Goal: Task Accomplishment & Management: Use online tool/utility

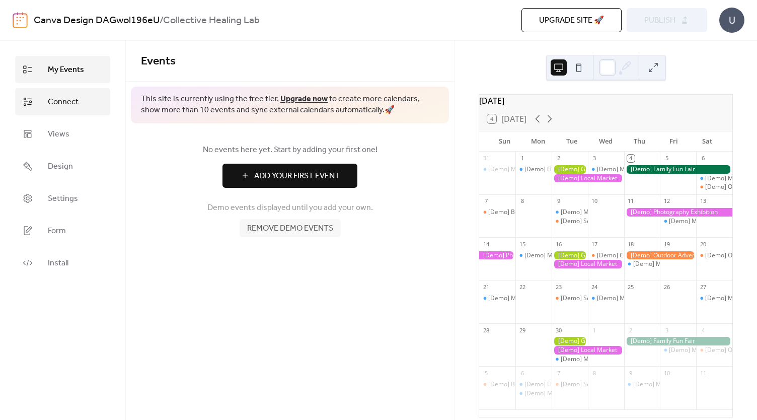
click at [47, 99] on link "Connect" at bounding box center [62, 101] width 95 height 27
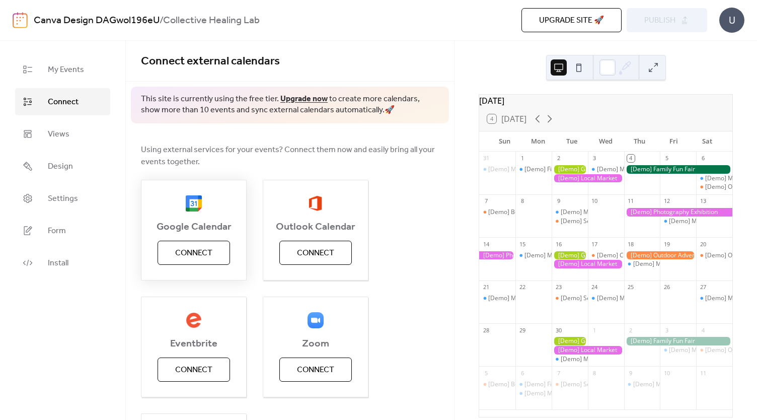
click at [203, 255] on span "Connect" at bounding box center [193, 253] width 37 height 12
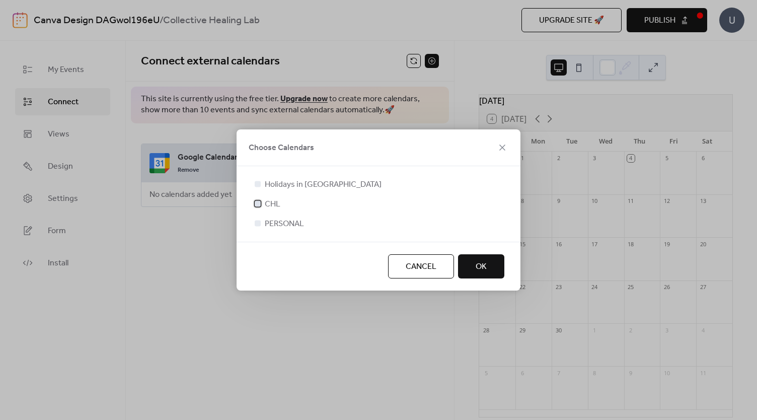
click at [258, 204] on div at bounding box center [258, 203] width 6 height 6
click at [496, 268] on button "OK" at bounding box center [481, 266] width 46 height 24
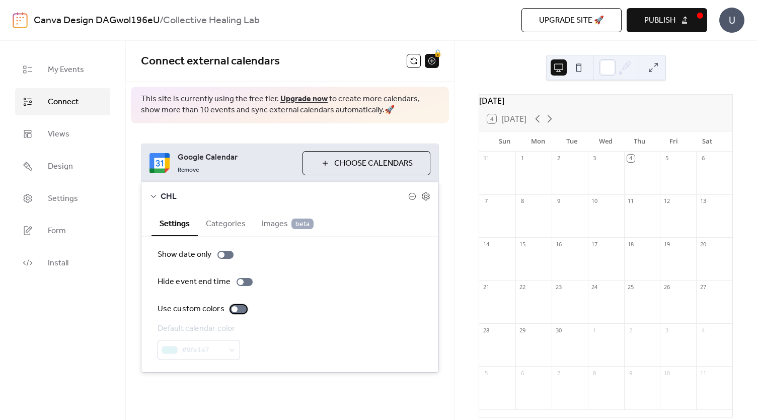
click at [234, 309] on div at bounding box center [235, 309] width 6 height 6
click at [236, 345] on div "#9fe1e7" at bounding box center [199, 350] width 83 height 20
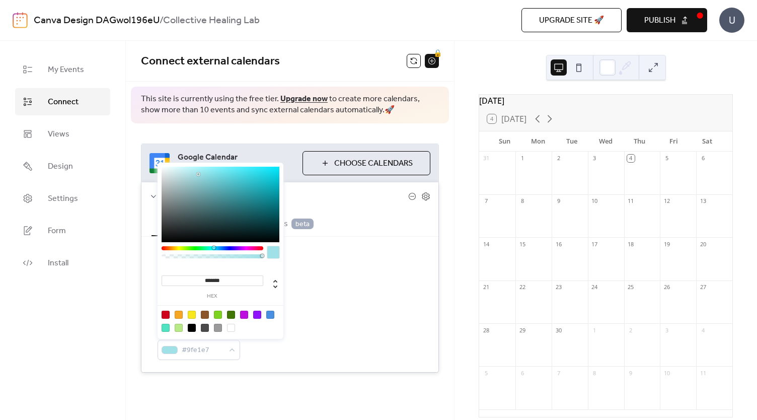
click at [180, 313] on div at bounding box center [179, 315] width 8 height 8
type input "*******"
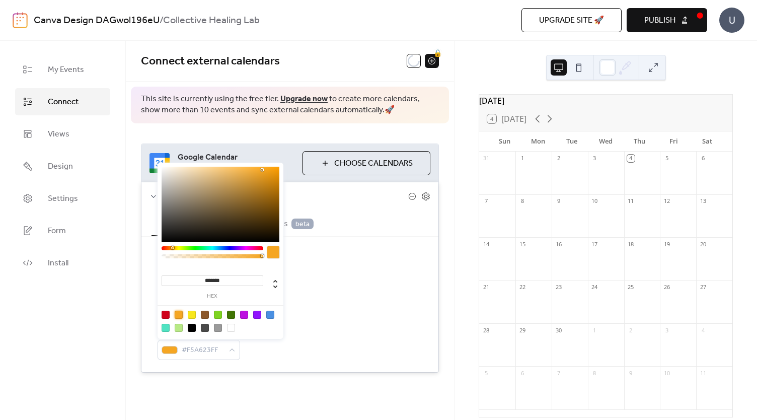
click at [361, 246] on div "Show date only Hide event end time Use custom colors Default calendar color #F5…" at bounding box center [290, 304] width 297 height 135
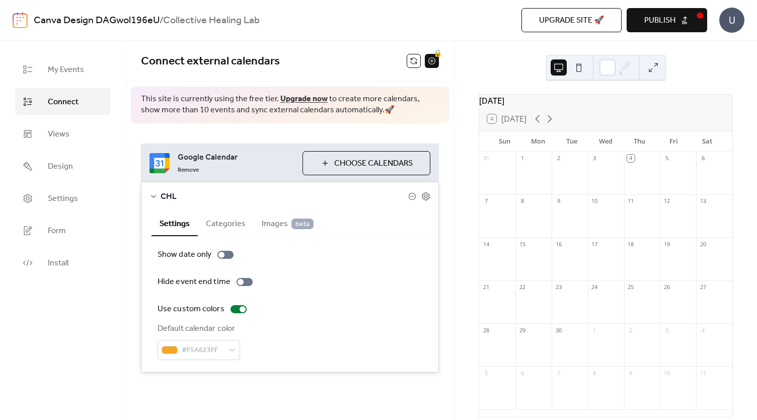
click at [220, 230] on button "Categories" at bounding box center [226, 223] width 56 height 25
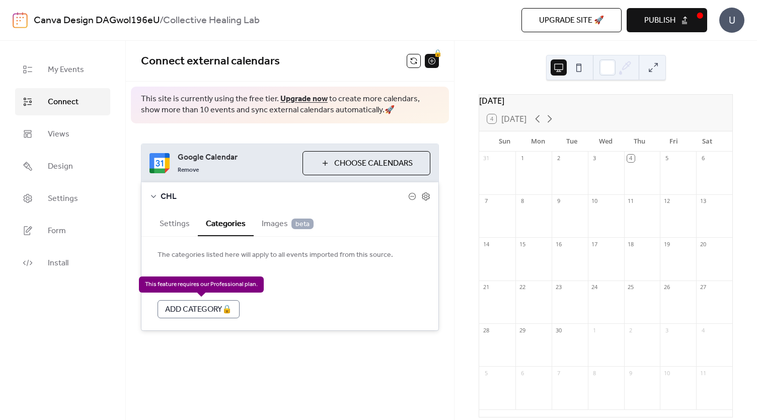
click at [213, 305] on div "Add Category 🔒" at bounding box center [199, 309] width 82 height 18
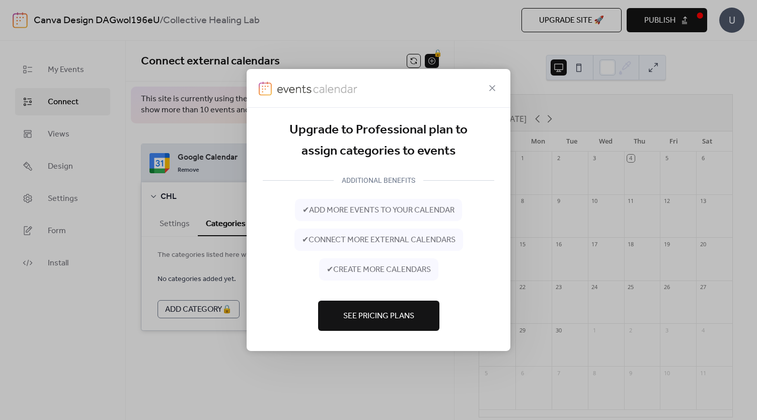
click at [386, 316] on span "See Pricing Plans" at bounding box center [378, 316] width 71 height 12
